Goal: Check status: Check status

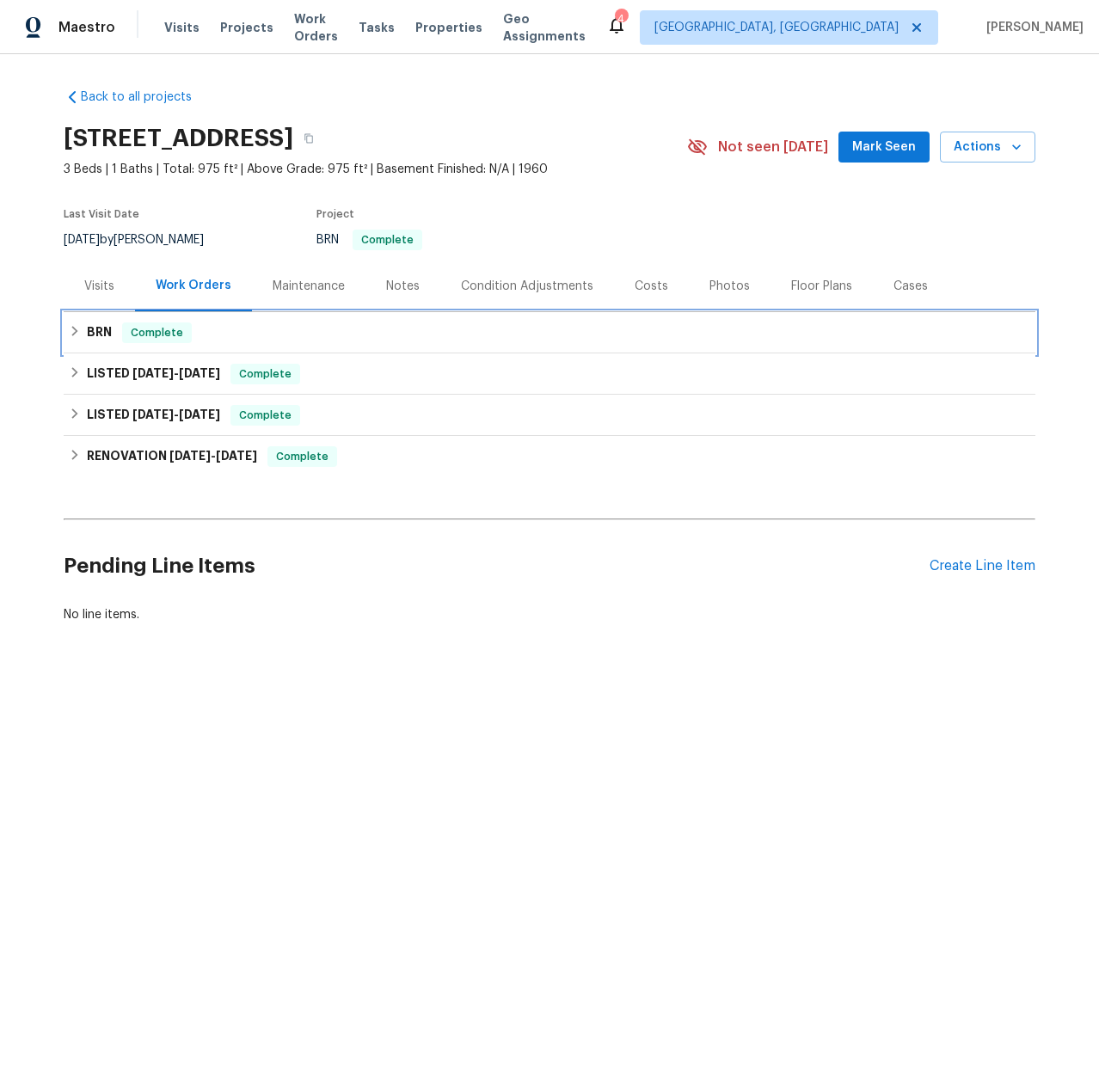
click at [229, 335] on div "BRN Complete" at bounding box center [549, 332] width 962 height 20
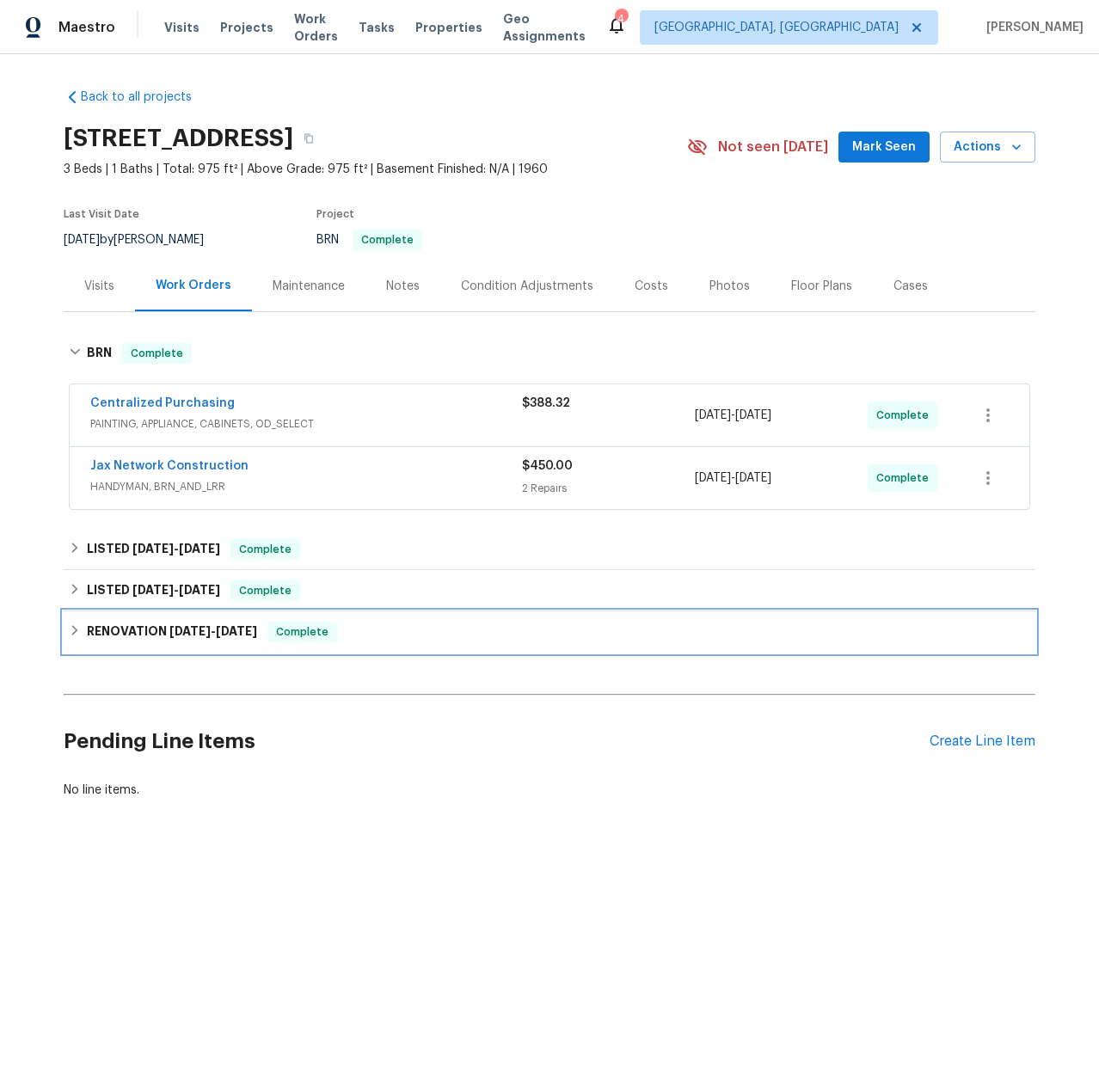
click at [189, 636] on h6 "RENOVATION [DATE] - [DATE]" at bounding box center [172, 631] width 170 height 20
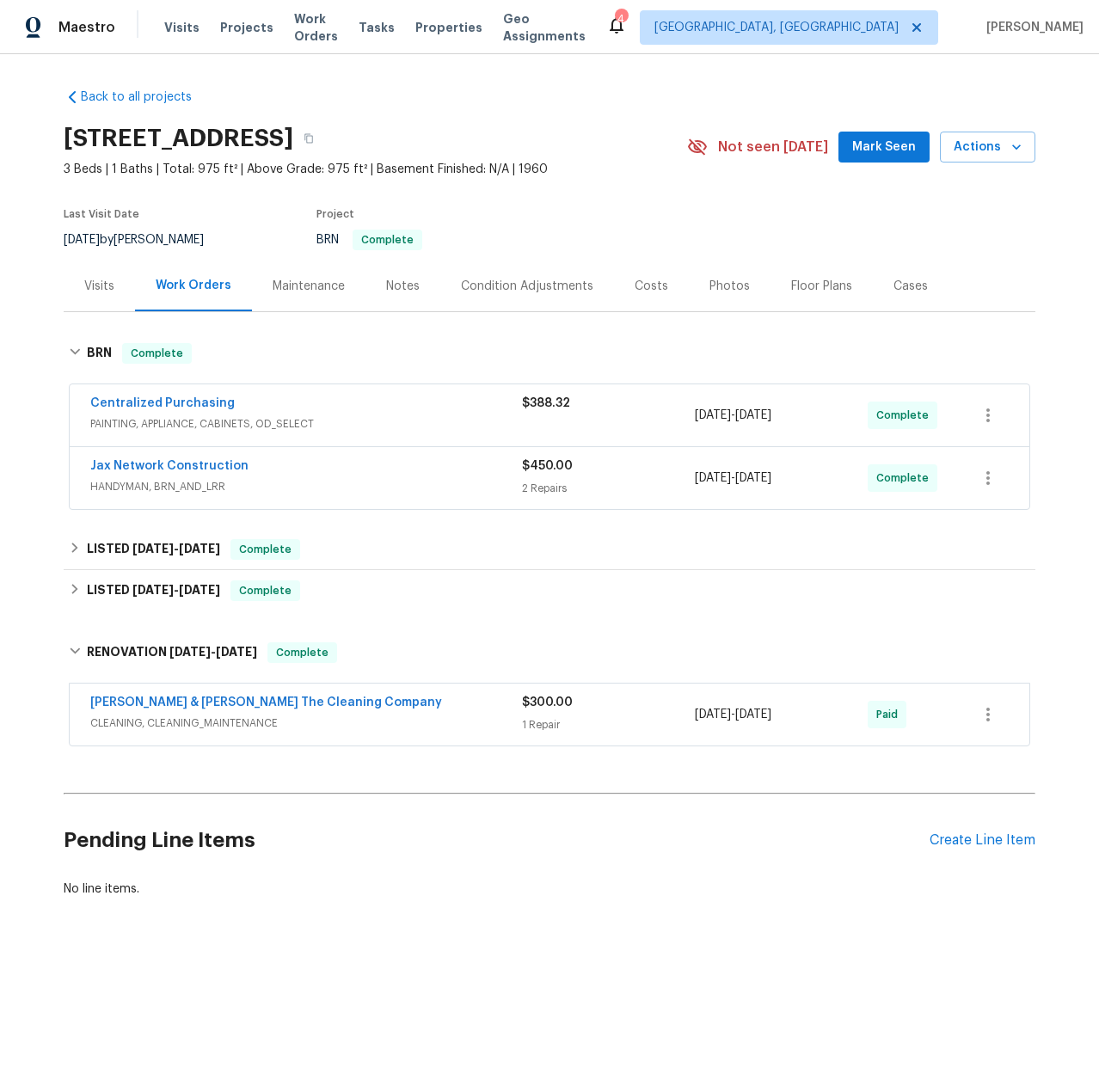
click at [234, 720] on span "CLEANING, CLEANING_MAINTENANCE" at bounding box center [306, 724] width 432 height 18
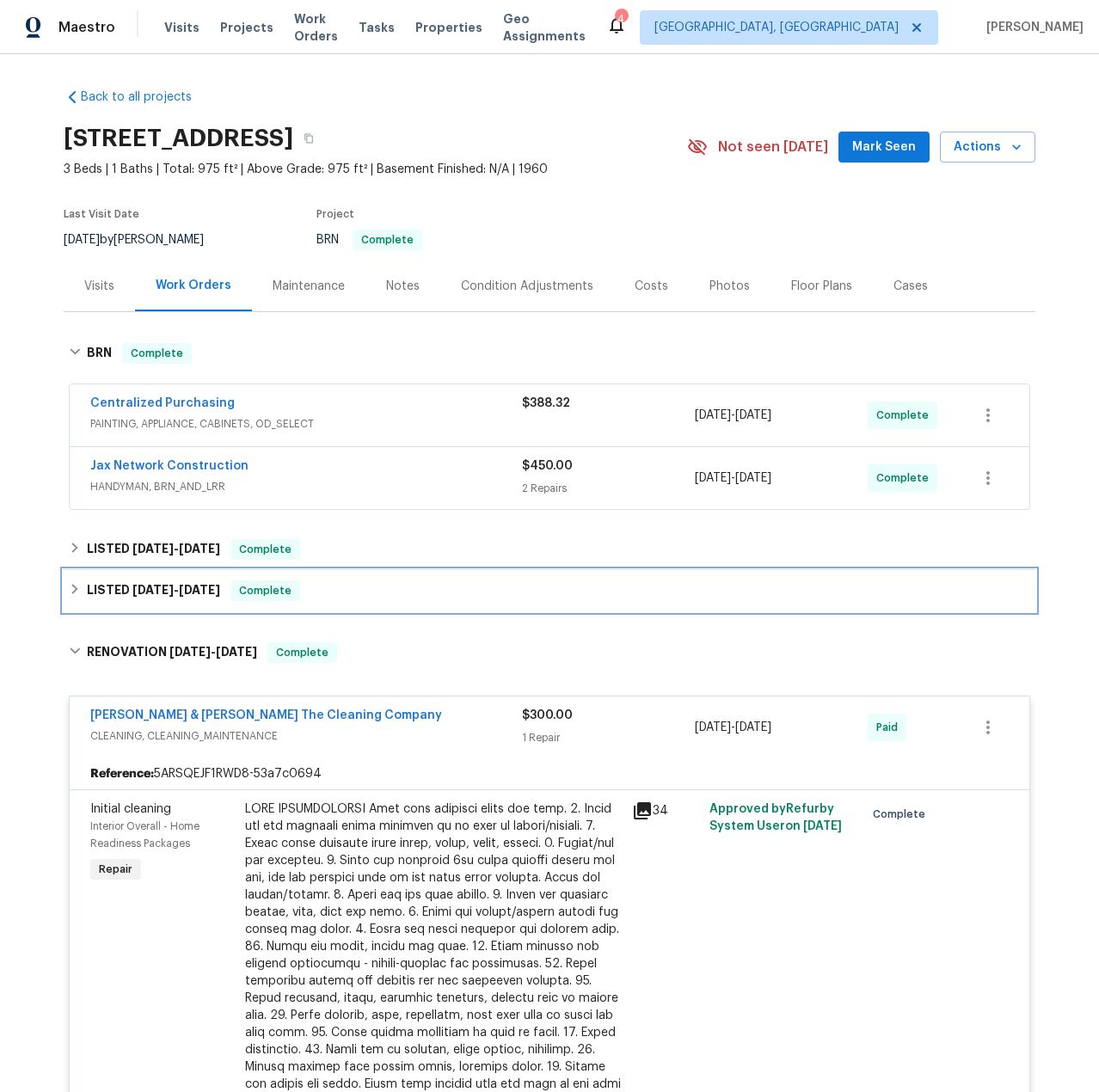
click at [278, 595] on span "Complete" at bounding box center [264, 591] width 66 height 18
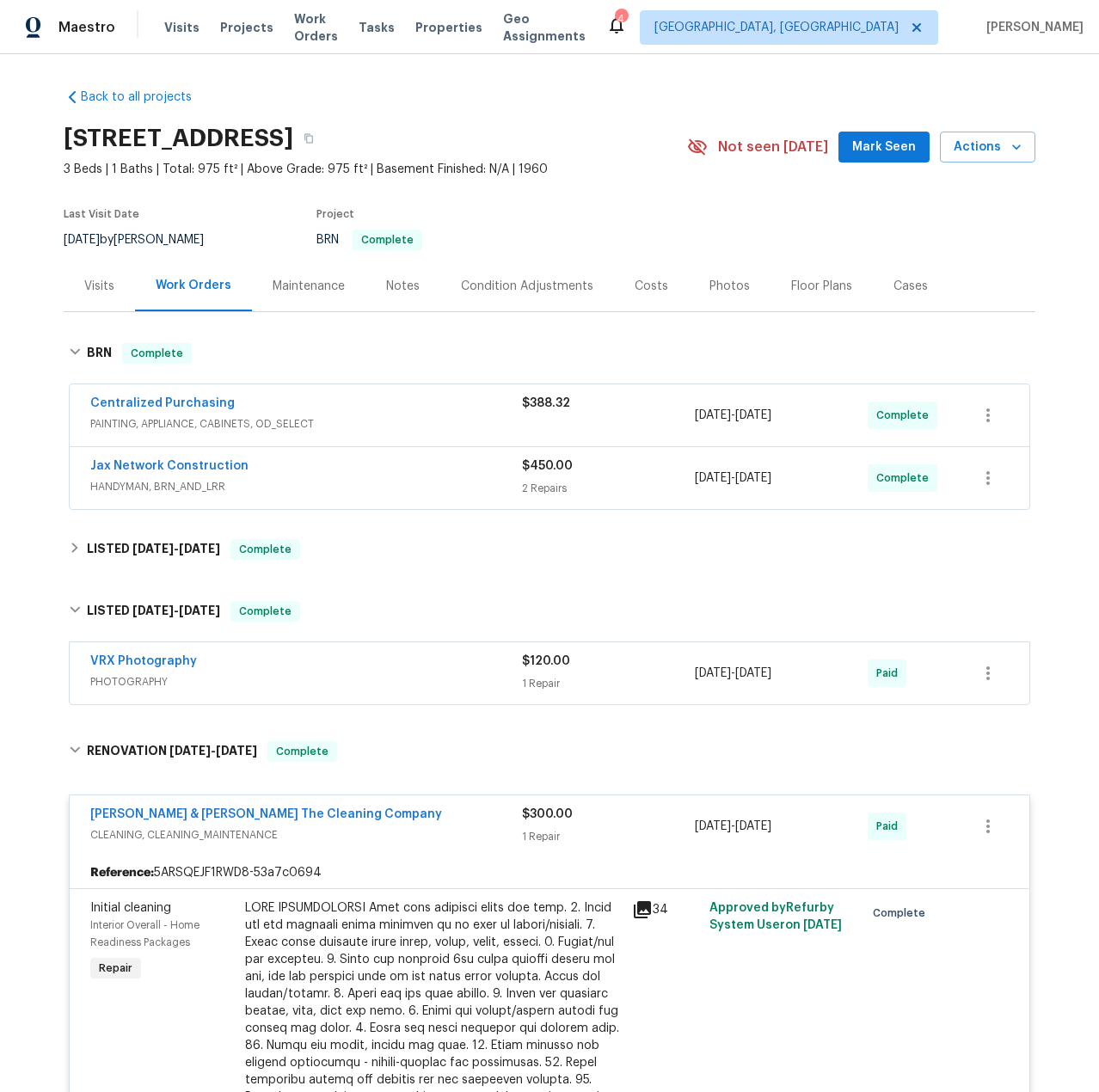
click at [229, 684] on span "PHOTOGRAPHY" at bounding box center [306, 682] width 432 height 18
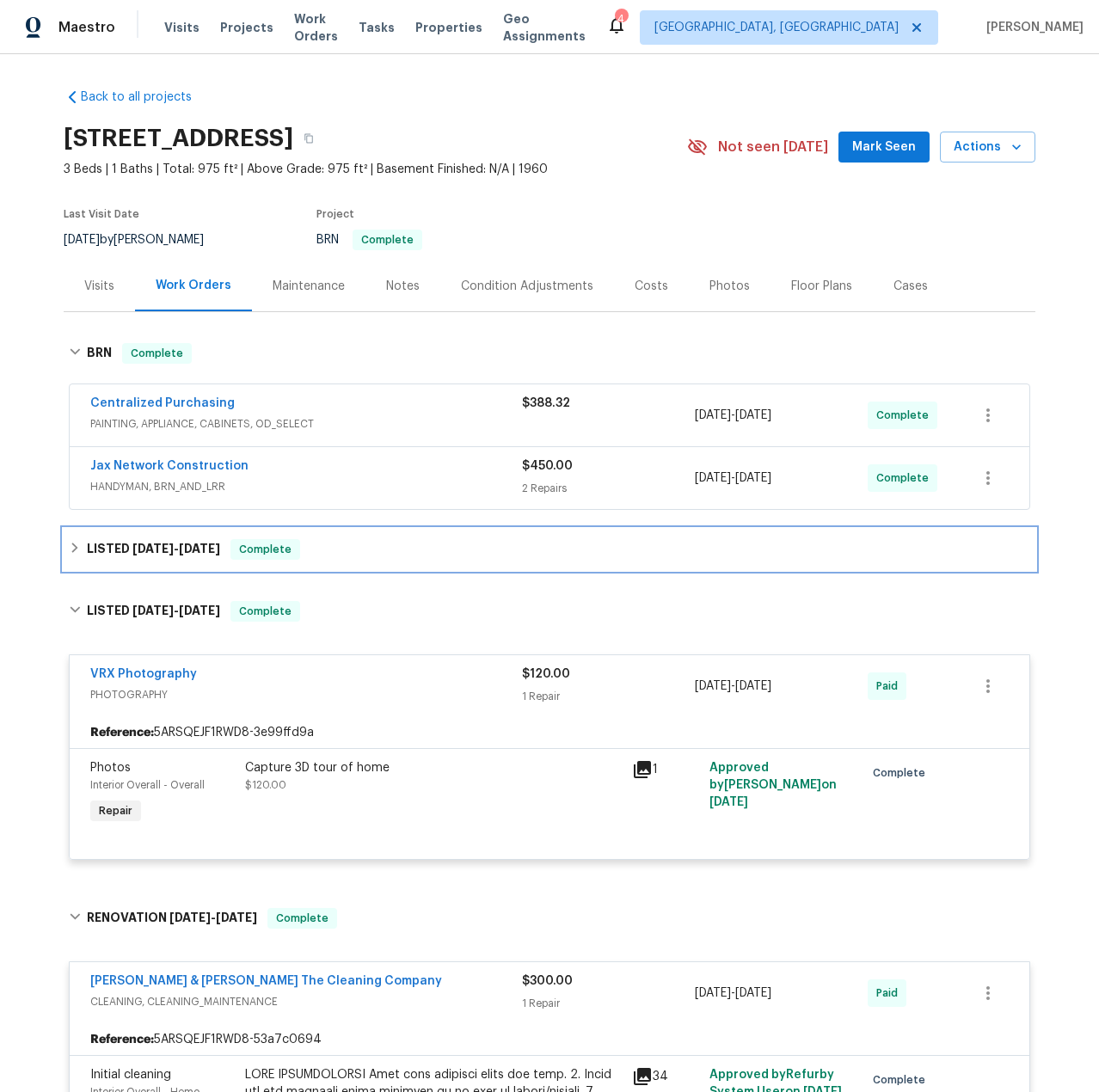
click at [308, 554] on div "LISTED [DATE] - [DATE] Complete" at bounding box center [549, 549] width 962 height 20
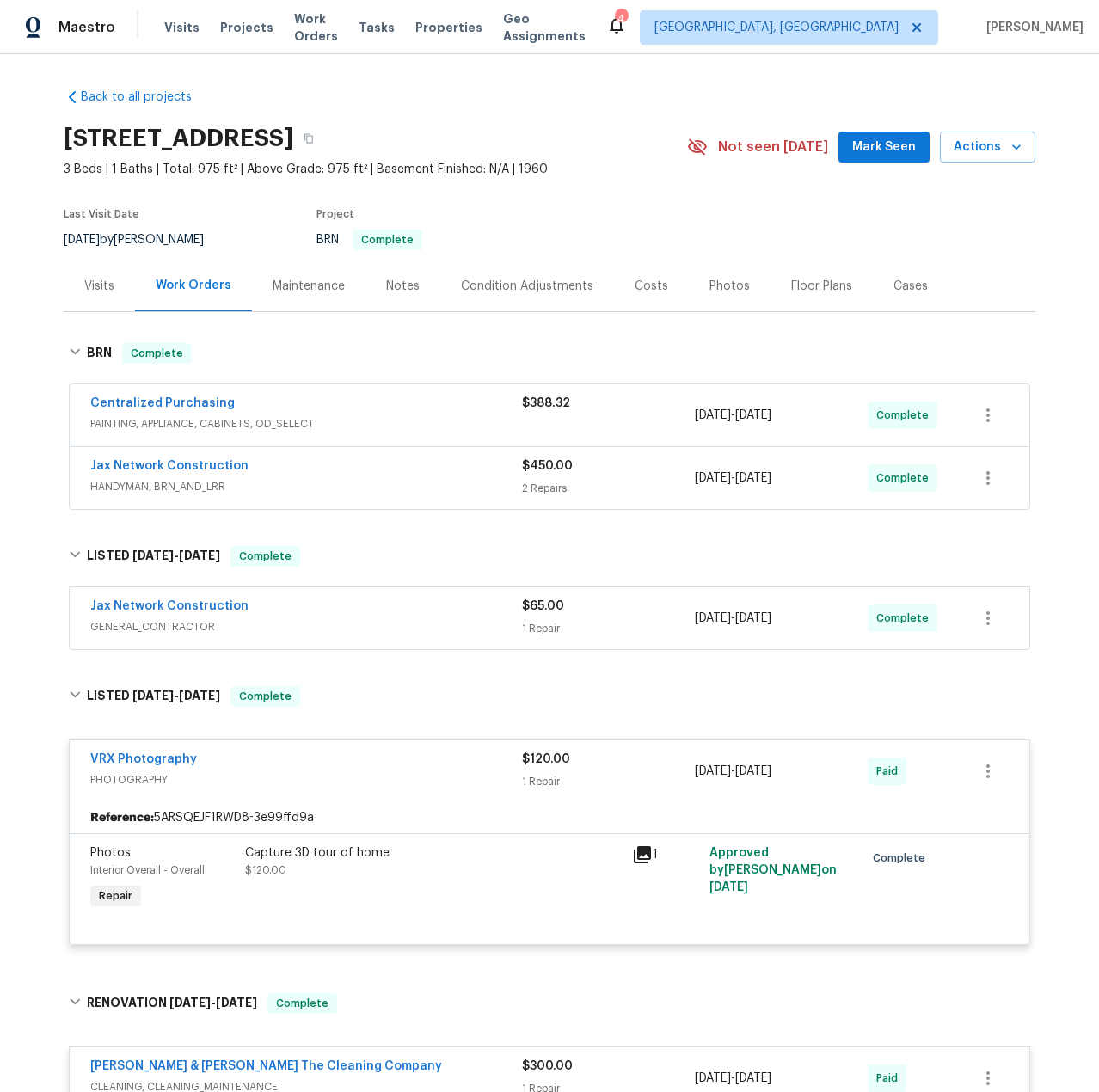
click at [271, 627] on span "GENERAL_CONTRACTOR" at bounding box center [306, 627] width 432 height 18
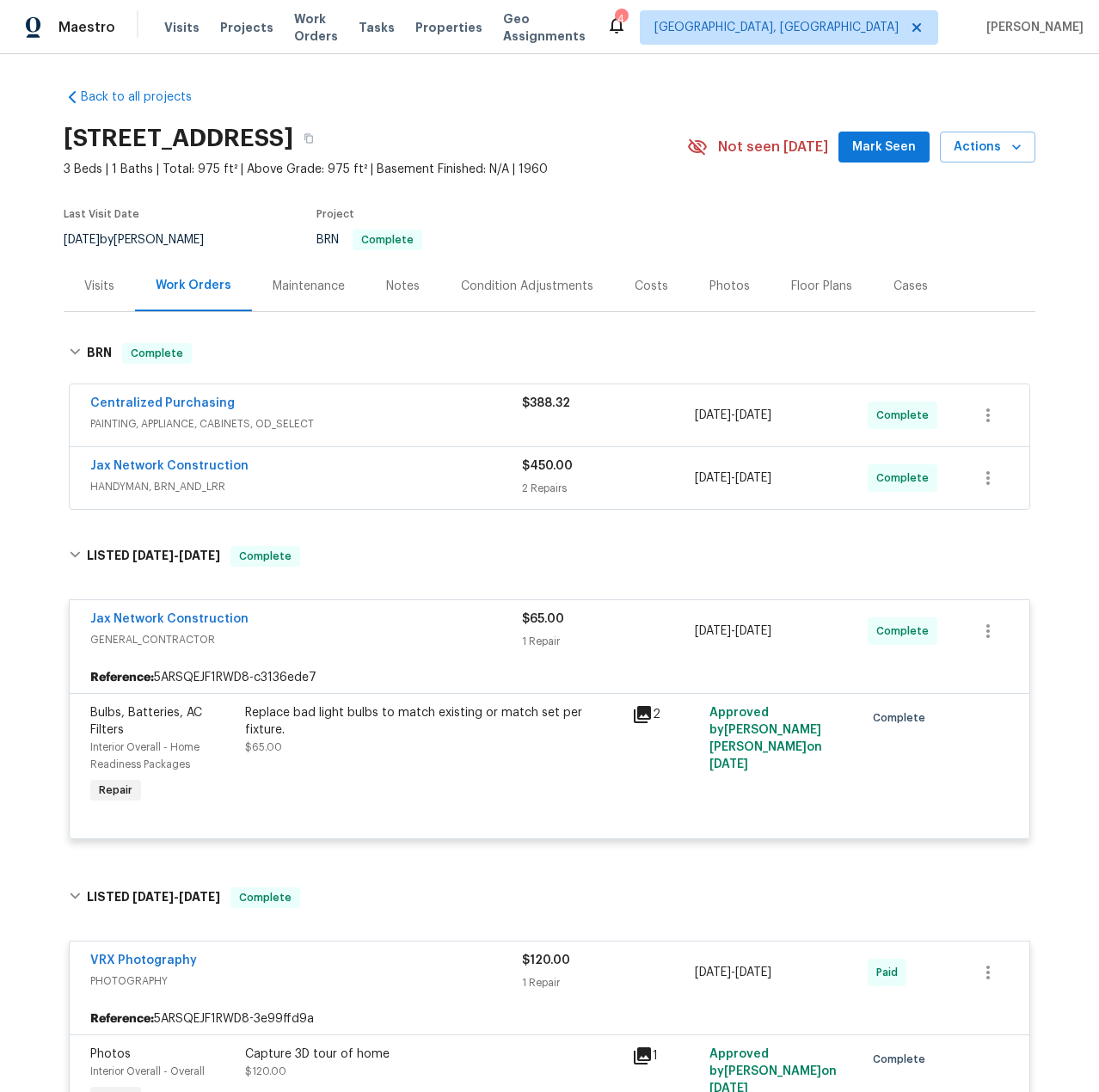
click at [311, 474] on div "Jax Network Construction" at bounding box center [306, 467] width 432 height 20
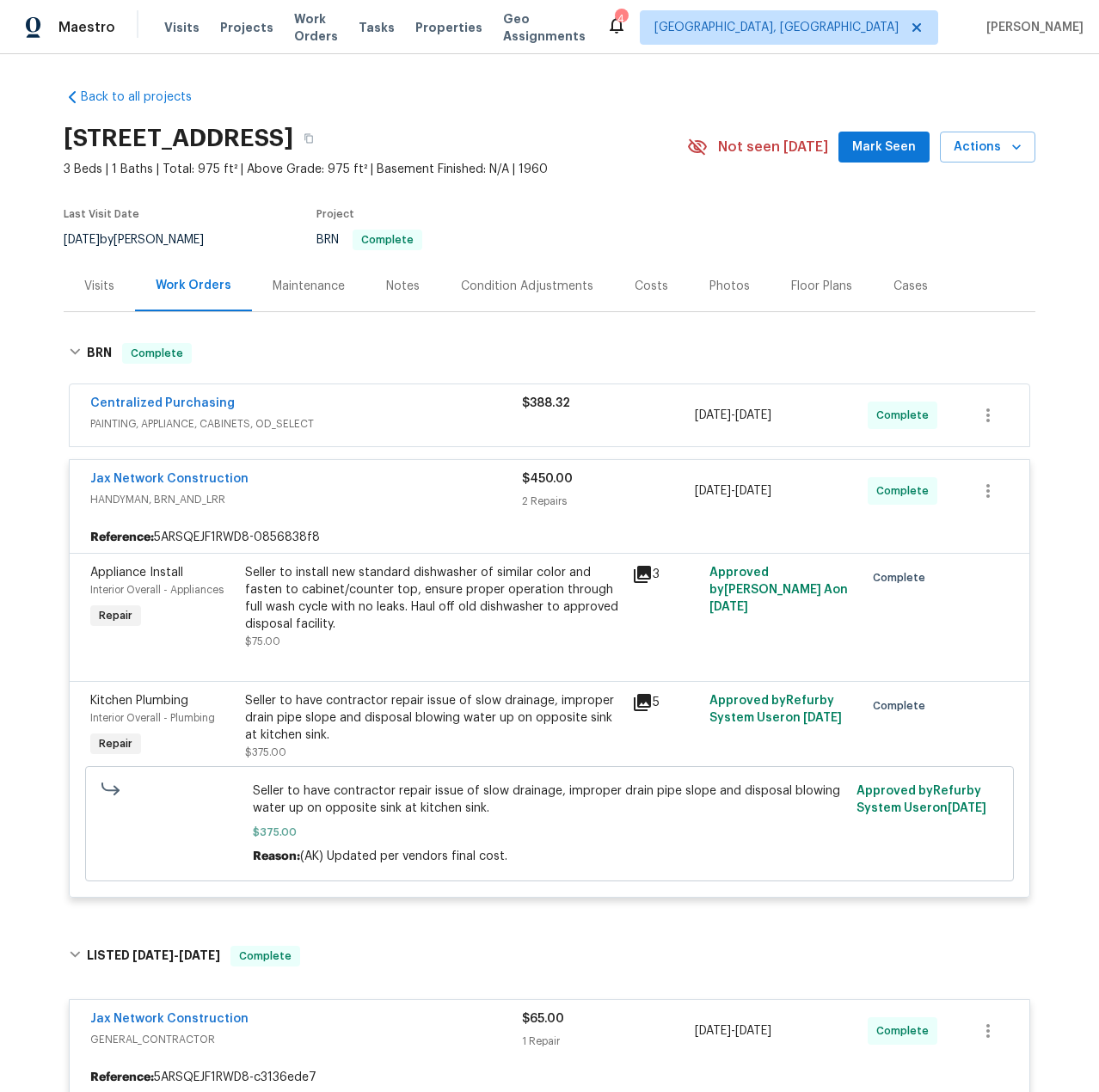
click at [324, 413] on div "Centralized Purchasing" at bounding box center [306, 405] width 432 height 20
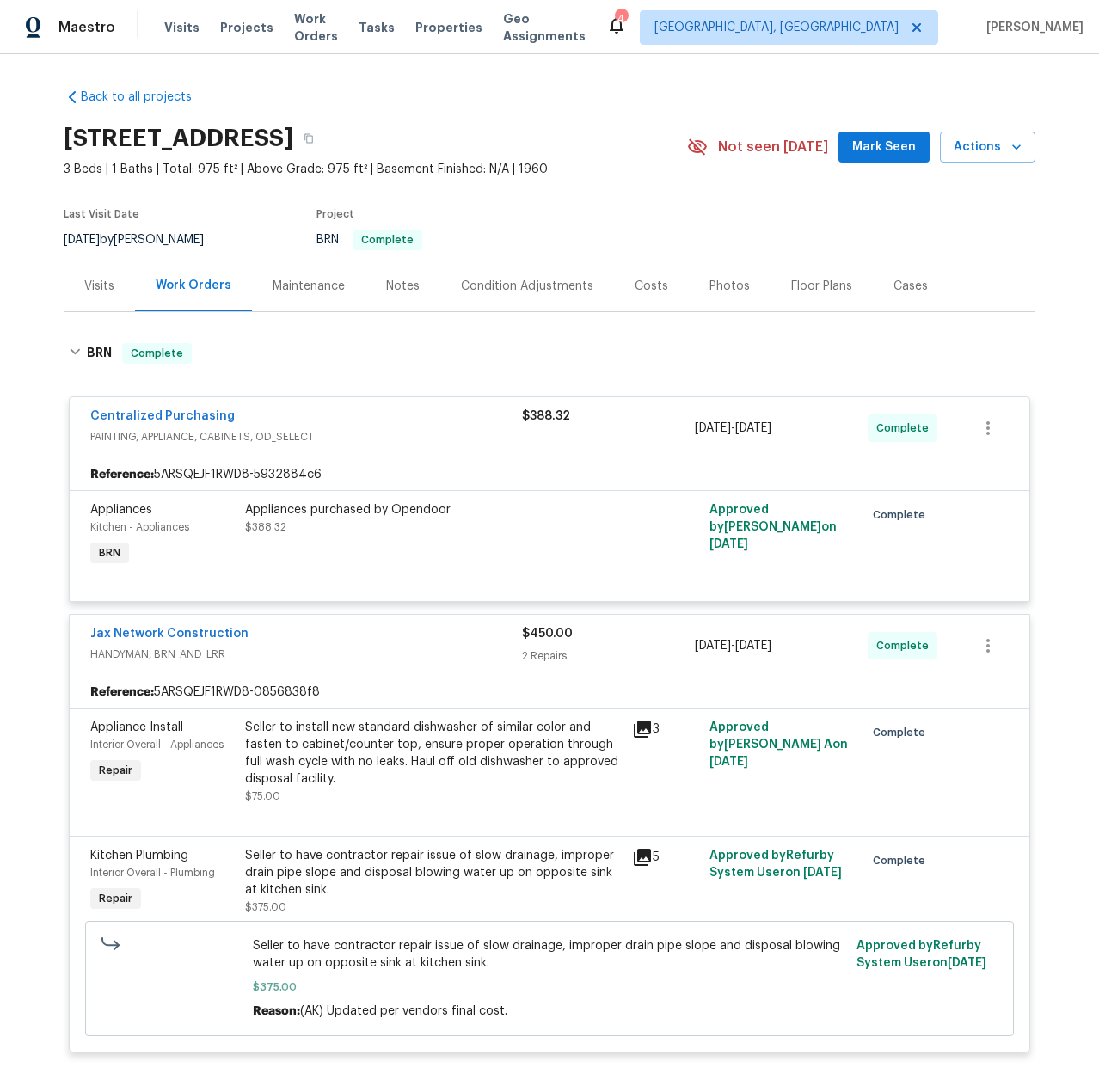
drag, startPoint x: 184, startPoint y: 419, endPoint x: 231, endPoint y: 428, distance: 47.9
click at [231, 428] on span "PAINTING, APPLIANCE, CABINETS, OD_SELECT" at bounding box center [306, 437] width 432 height 18
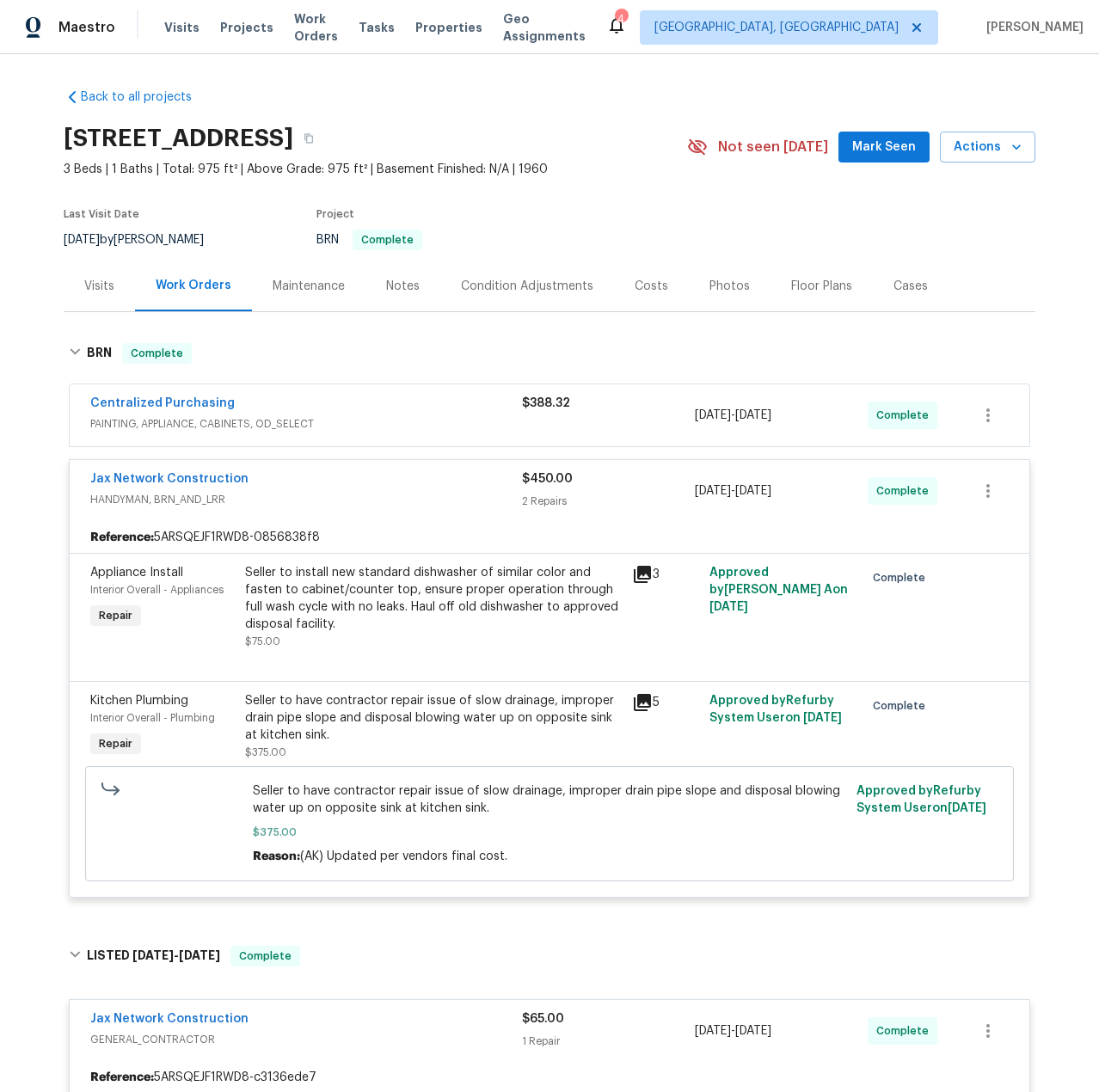
drag, startPoint x: 181, startPoint y: 396, endPoint x: 293, endPoint y: 317, distance: 137.1
click at [322, 409] on div "Centralized Purchasing" at bounding box center [306, 405] width 432 height 20
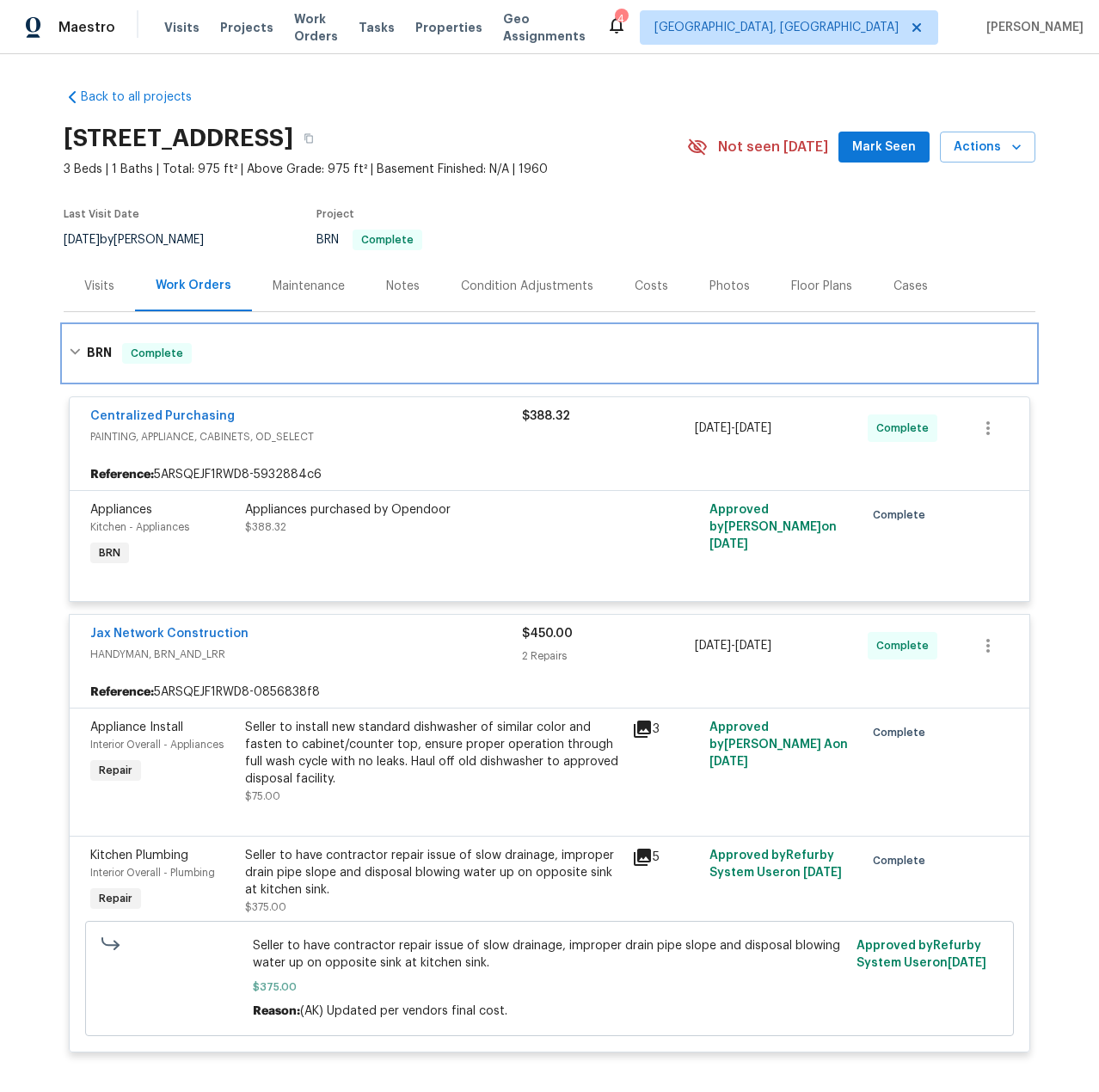
click at [369, 343] on div "BRN Complete" at bounding box center [549, 353] width 962 height 20
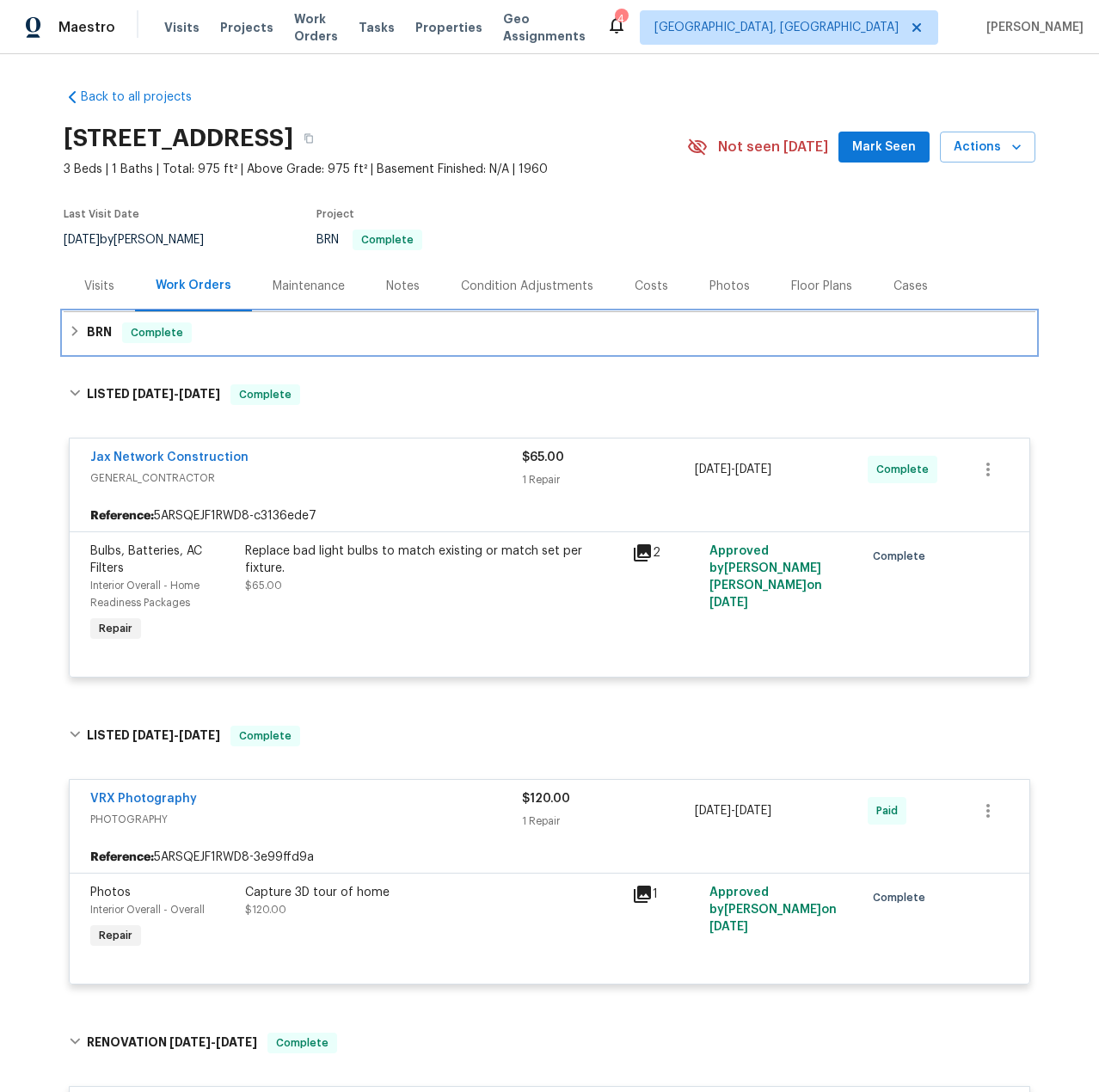
click at [356, 320] on div "BRN Complete" at bounding box center [549, 332] width 971 height 41
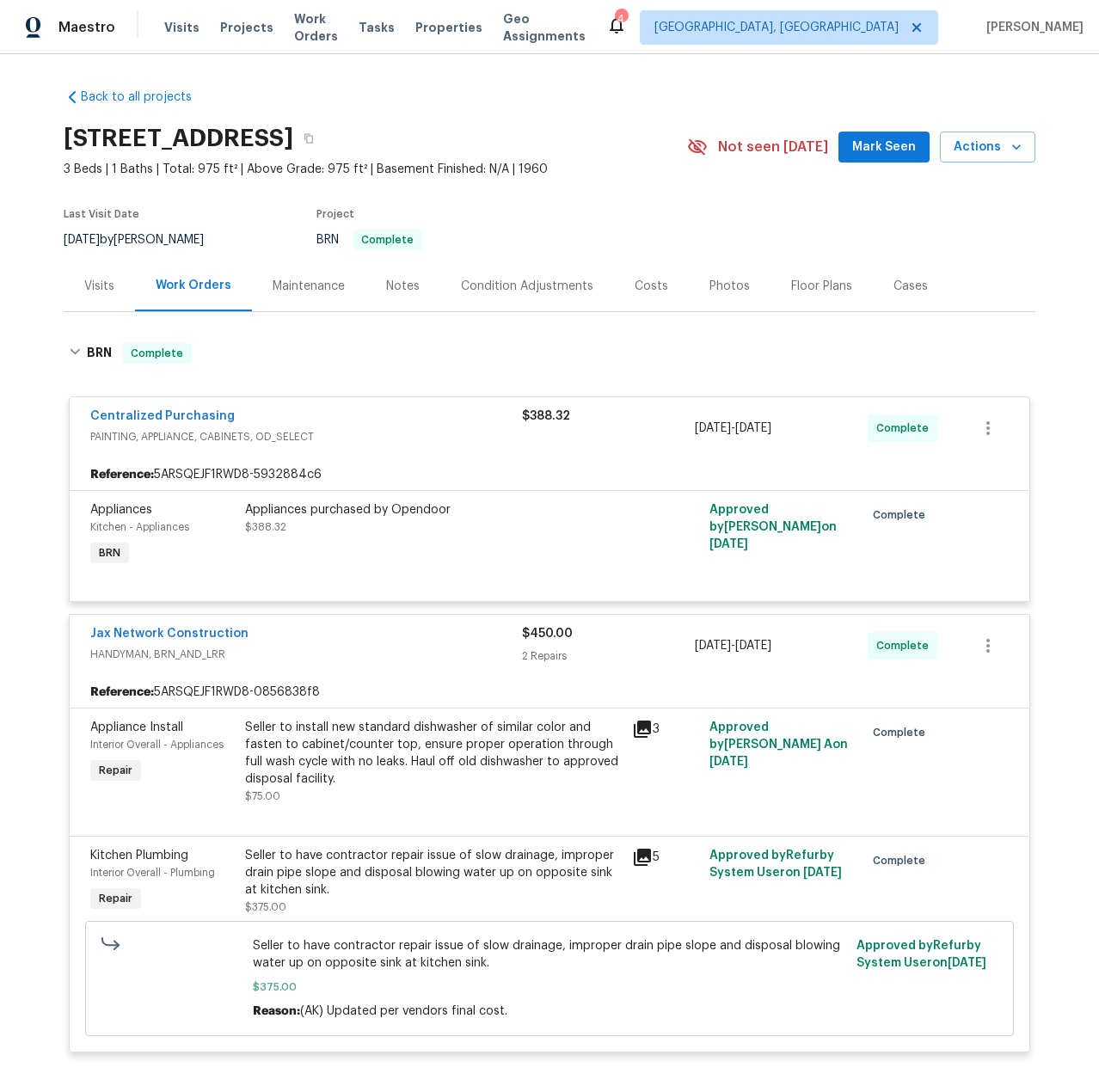
click at [38, 411] on div "Back to all projects [STREET_ADDRESS] 3 Beds | 1 Baths | Total: 975 ft² | Above…" at bounding box center [549, 573] width 1099 height 1038
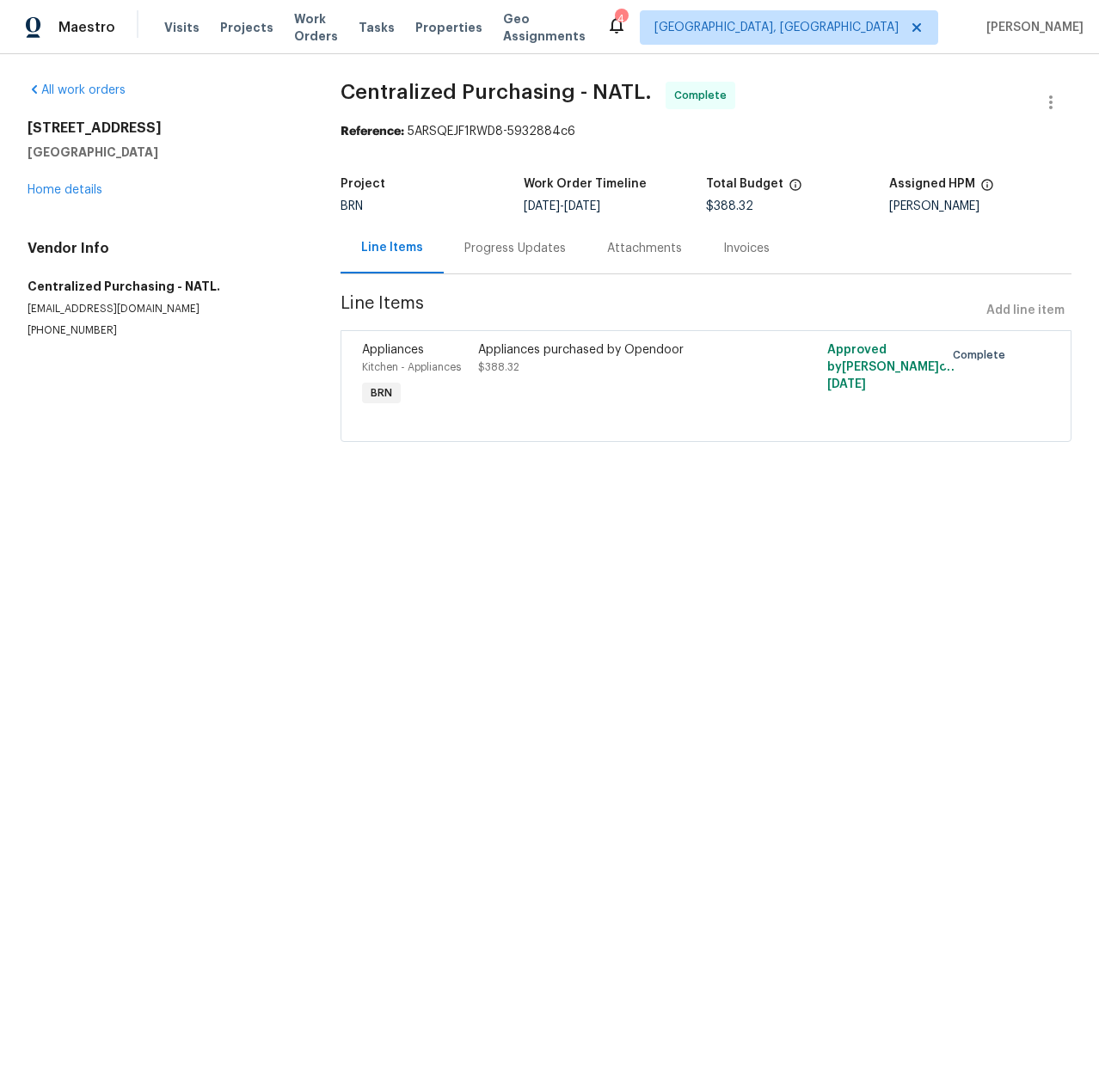
click at [518, 261] on div "Progress Updates" at bounding box center [515, 249] width 143 height 51
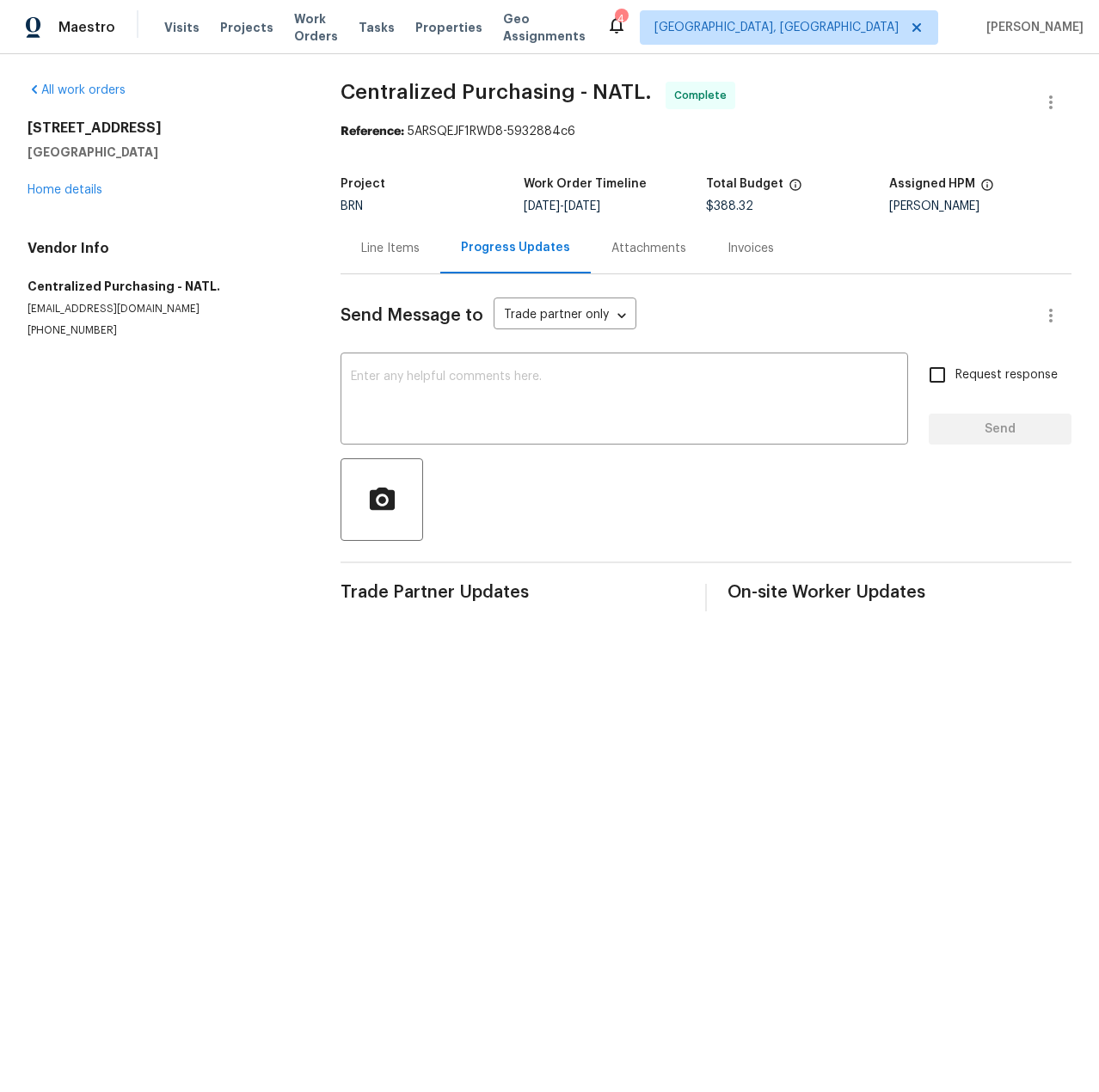
click at [646, 262] on div "Attachments" at bounding box center [649, 249] width 116 height 51
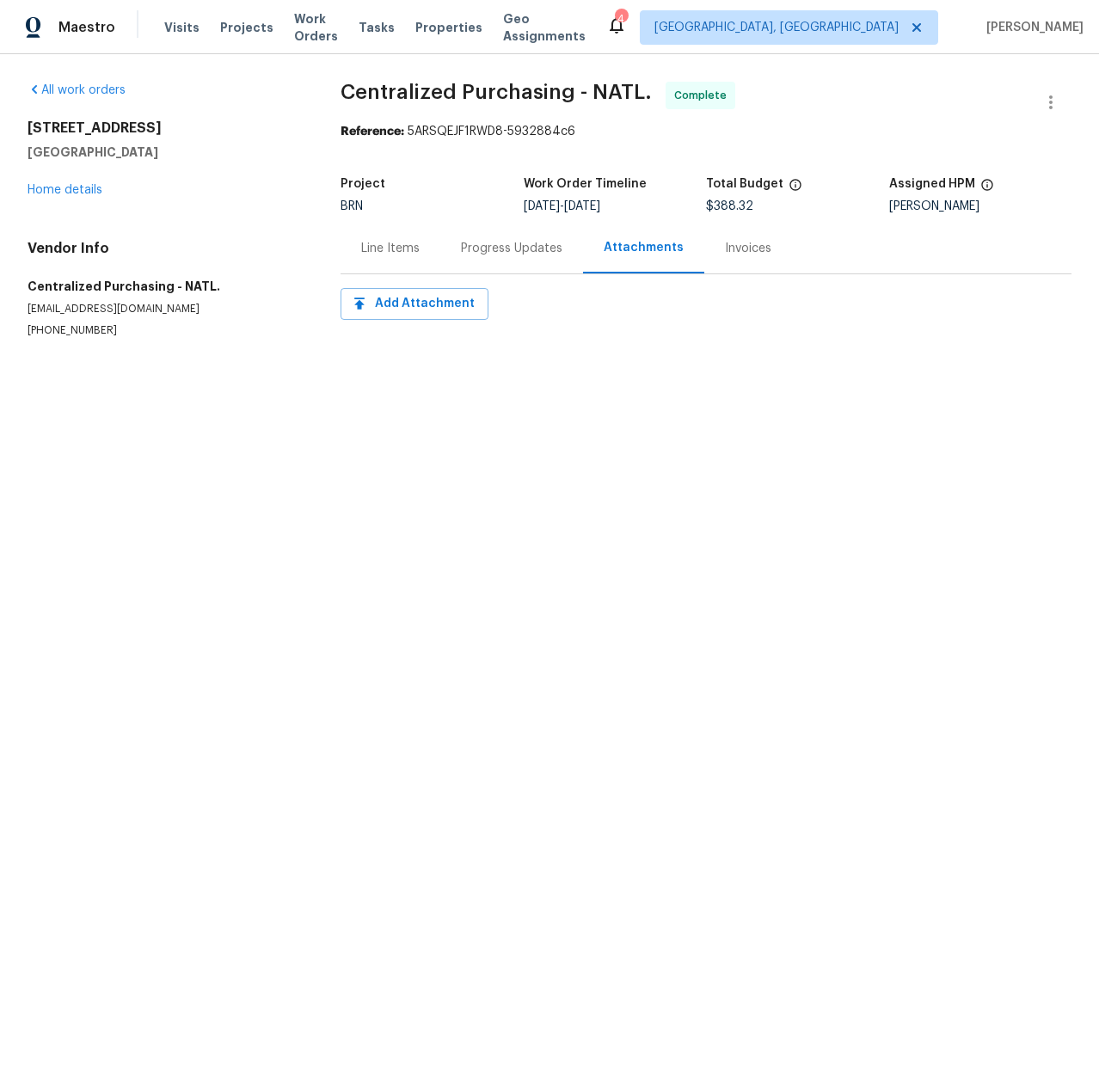
click at [730, 247] on div "Invoices" at bounding box center [747, 249] width 47 height 18
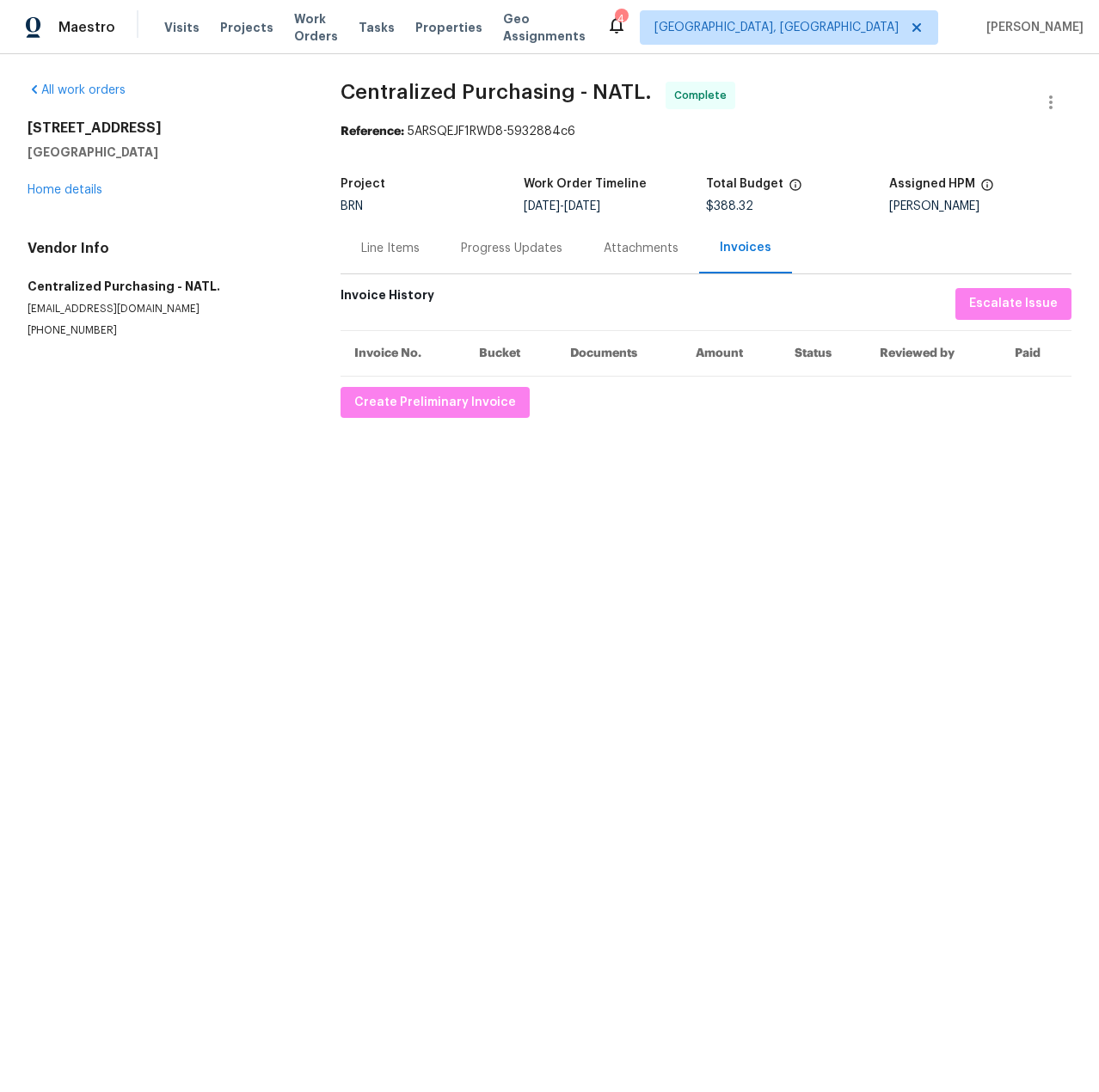
click at [370, 256] on div "Line Items" at bounding box center [390, 249] width 58 height 18
